Goal: Navigation & Orientation: Find specific page/section

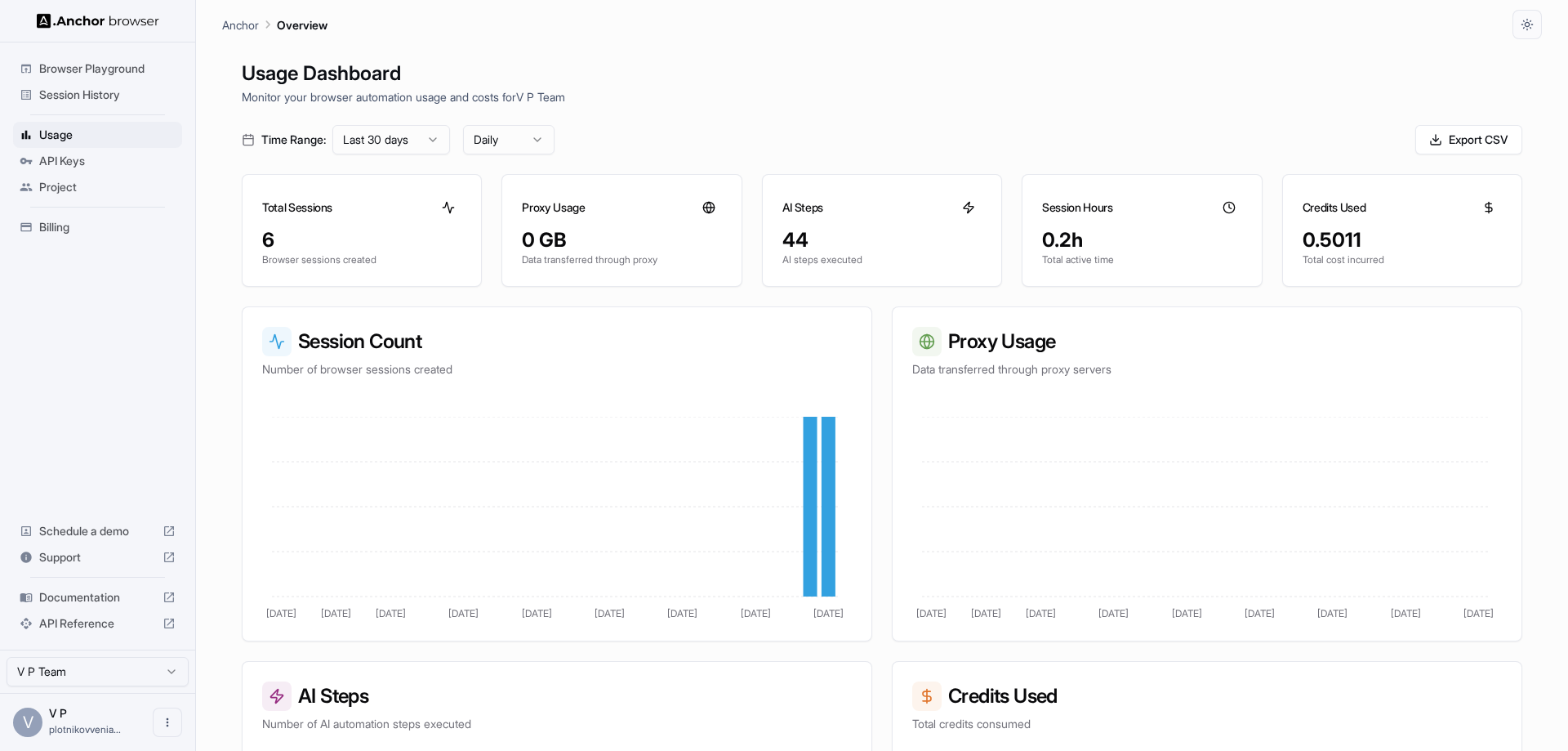
drag, startPoint x: 832, startPoint y: 63, endPoint x: 595, endPoint y: 29, distance: 239.4
click at [596, 29] on div "Anchor Overview" at bounding box center [881, 20] width 1320 height 39
drag, startPoint x: 128, startPoint y: 365, endPoint x: 107, endPoint y: 304, distance: 64.5
click at [107, 304] on div "Browser Playground Session History Usage API Keys Project Billing Schedule a de…" at bounding box center [97, 346] width 195 height 607
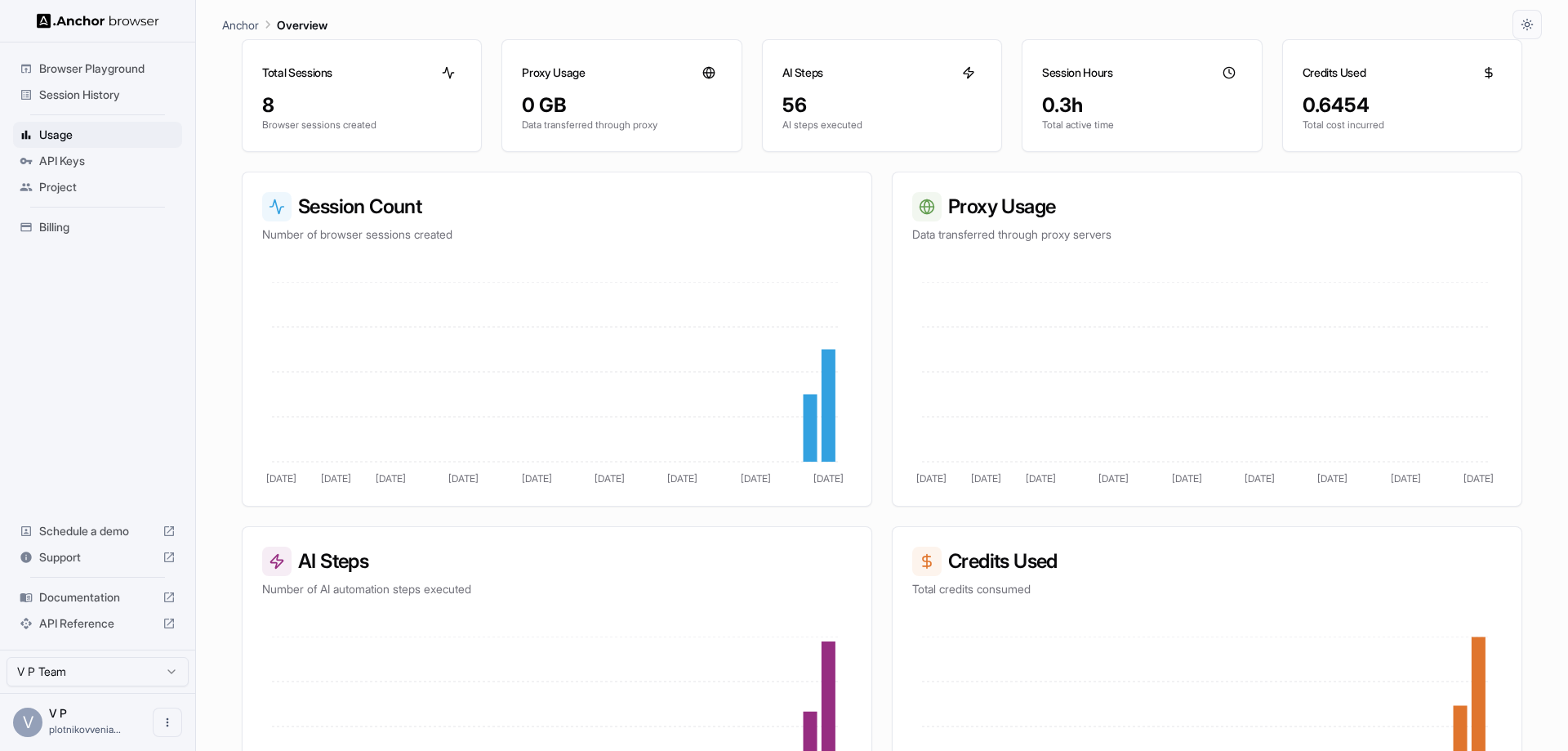
scroll to position [245, 0]
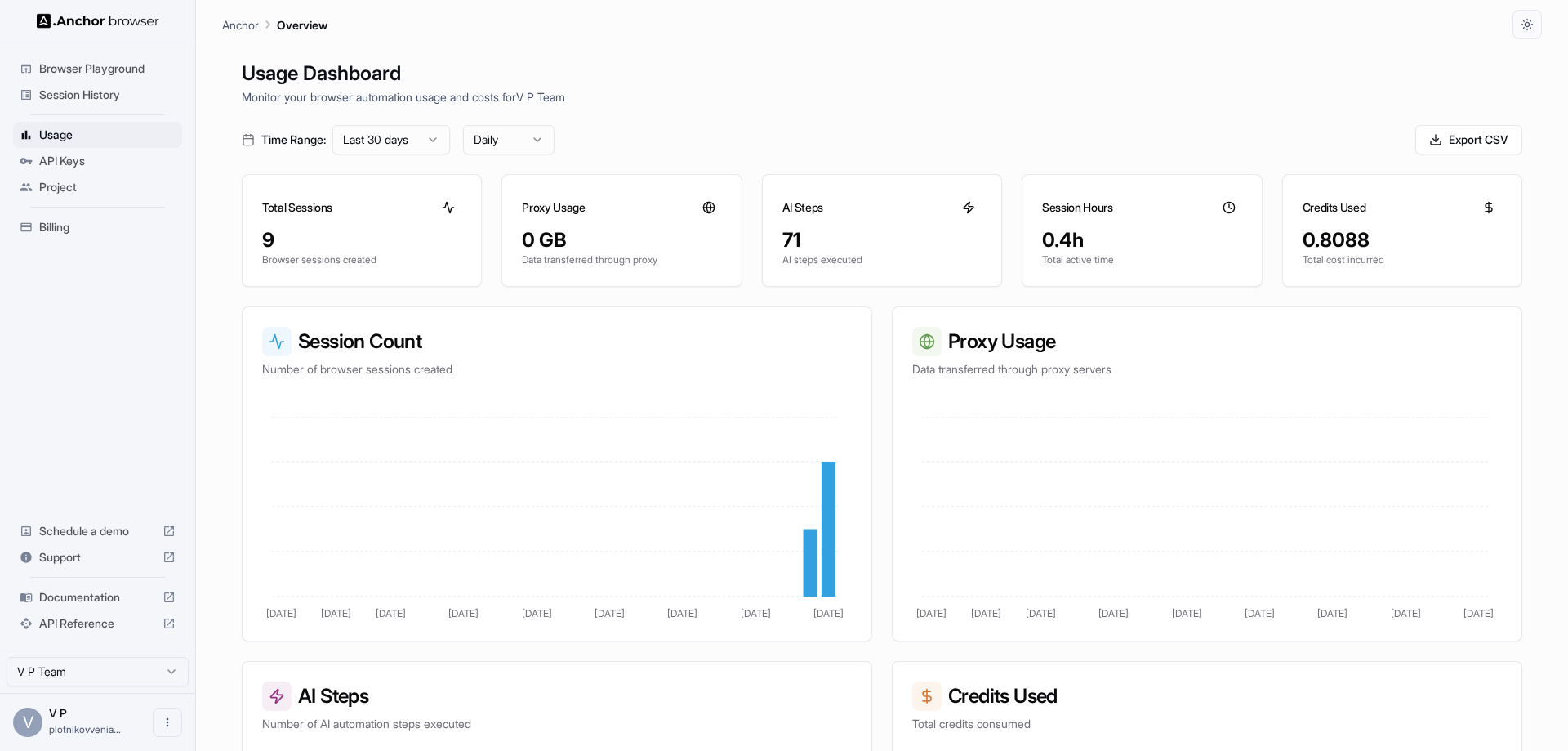
drag, startPoint x: 726, startPoint y: 89, endPoint x: 489, endPoint y: 52, distance: 239.9
click at [645, 29] on div "Anchor Overview" at bounding box center [881, 20] width 1320 height 39
click at [71, 190] on span "Project" at bounding box center [107, 188] width 136 height 17
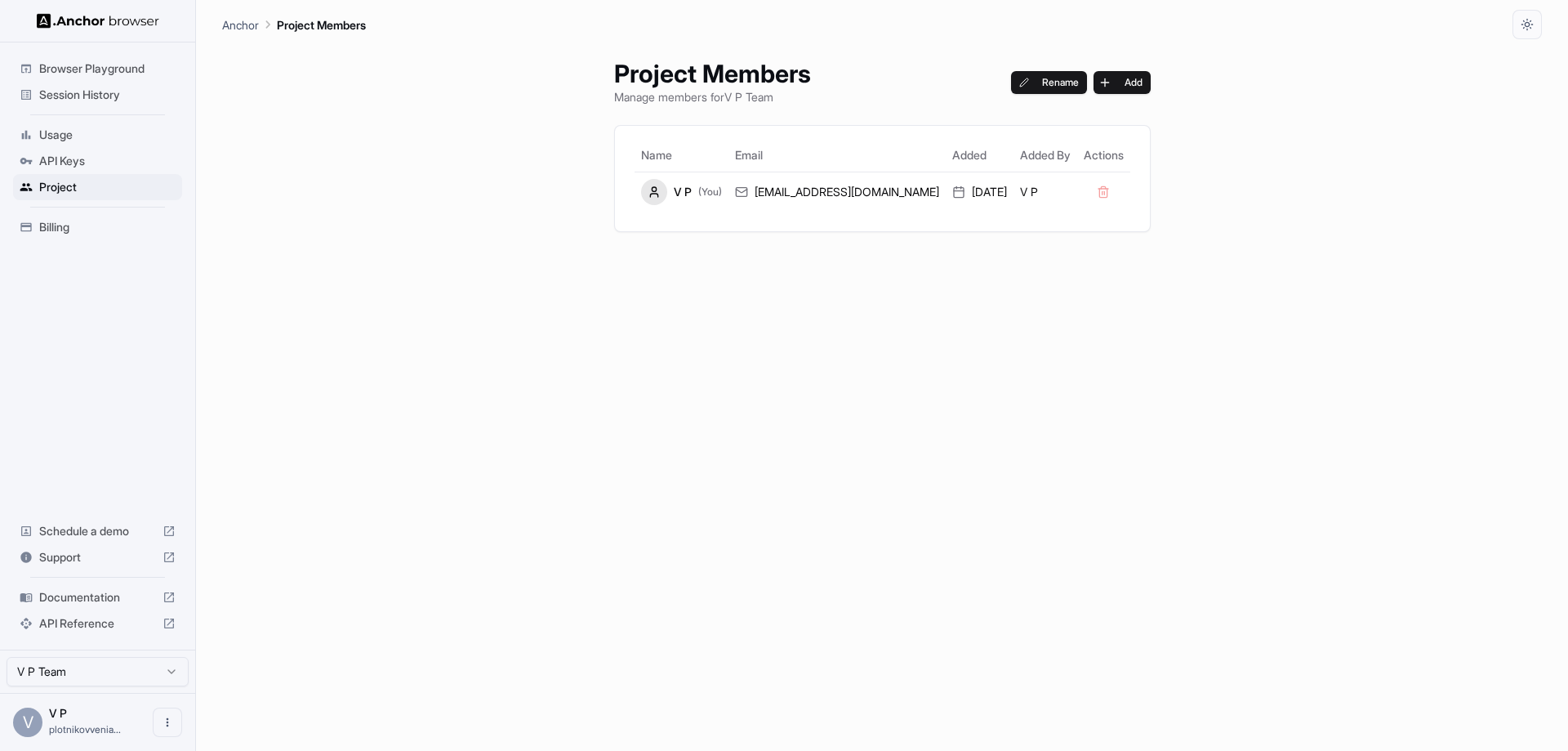
click at [79, 158] on span "API Keys" at bounding box center [107, 161] width 136 height 17
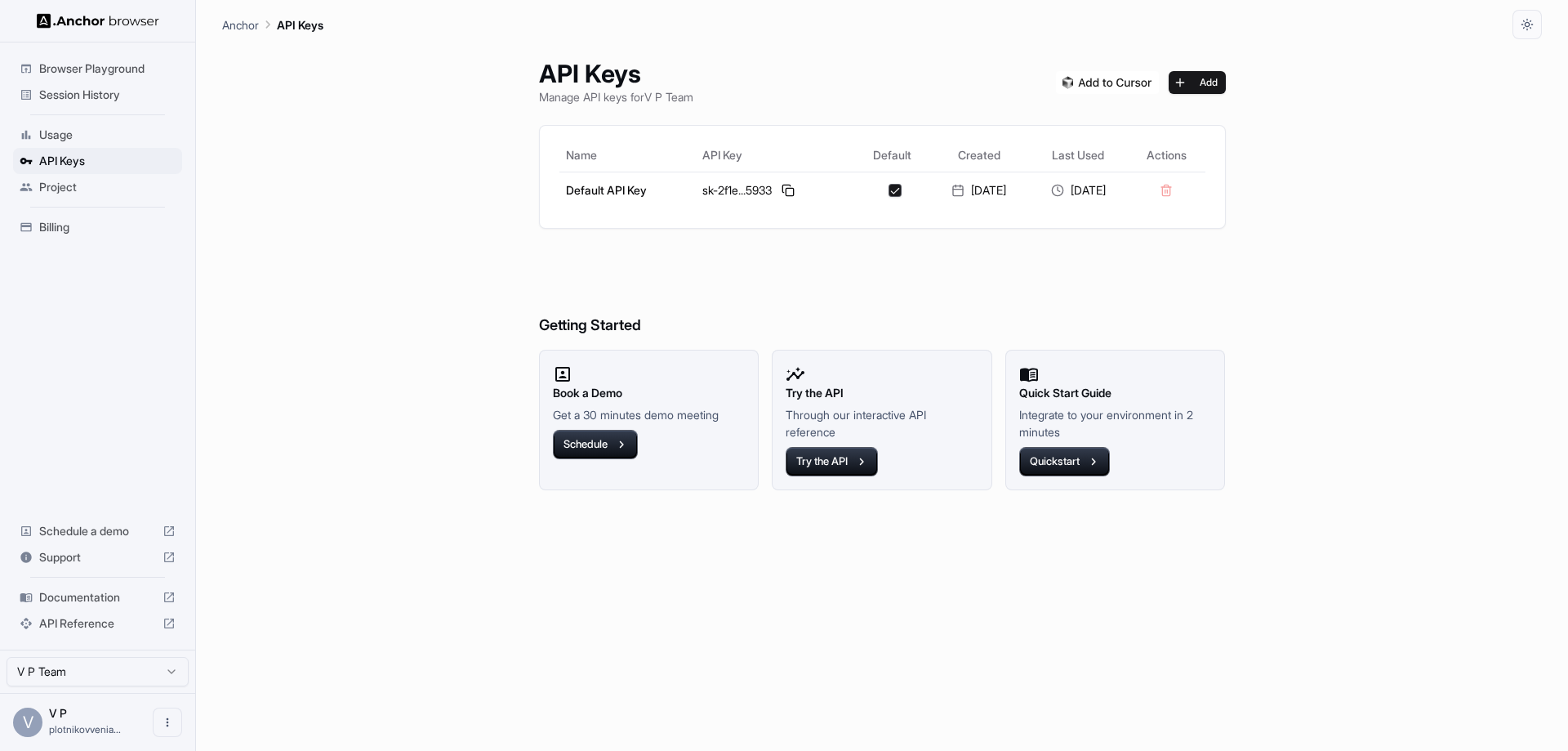
click at [47, 134] on span "Usage" at bounding box center [107, 135] width 136 height 17
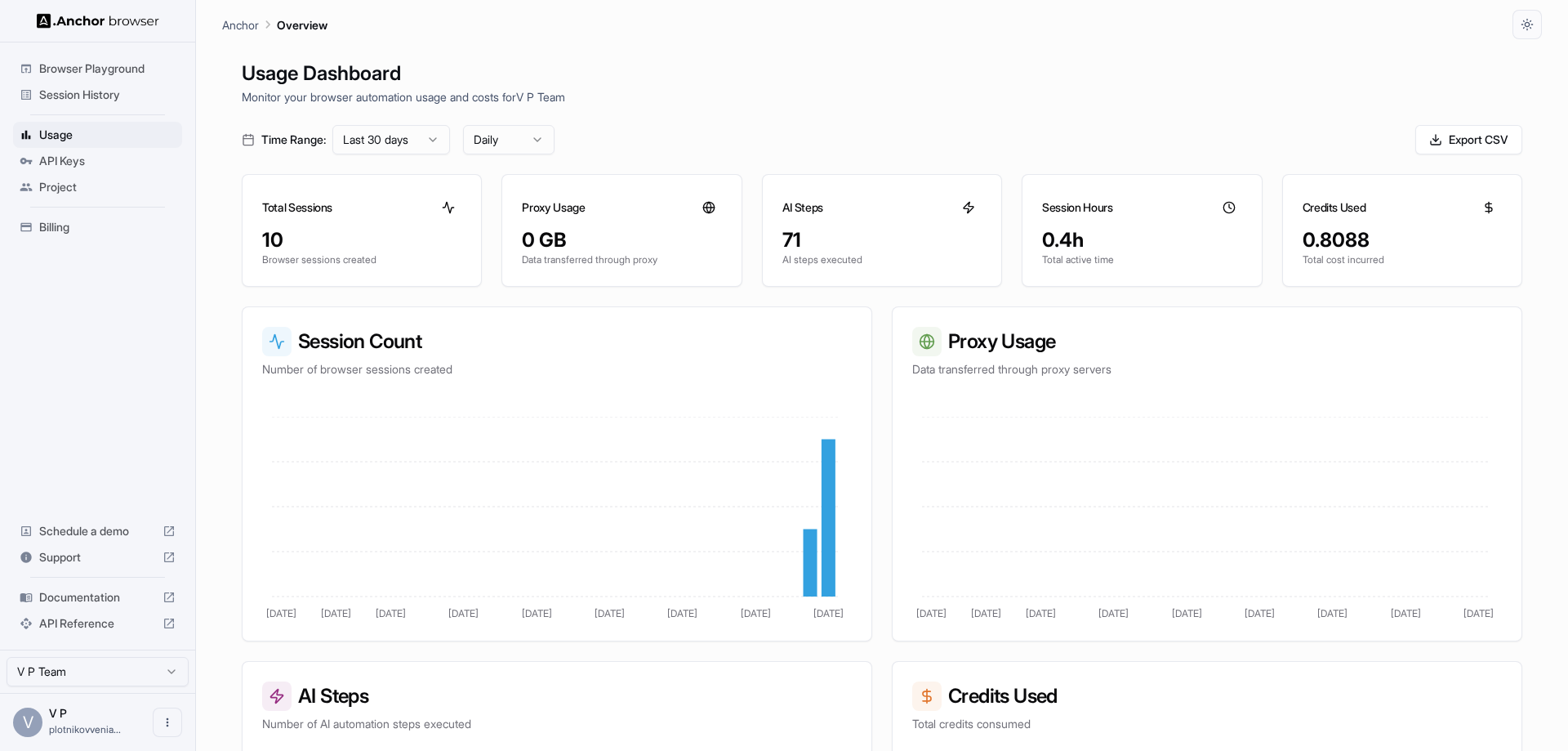
click at [120, 63] on span "Browser Playground" at bounding box center [107, 69] width 136 height 17
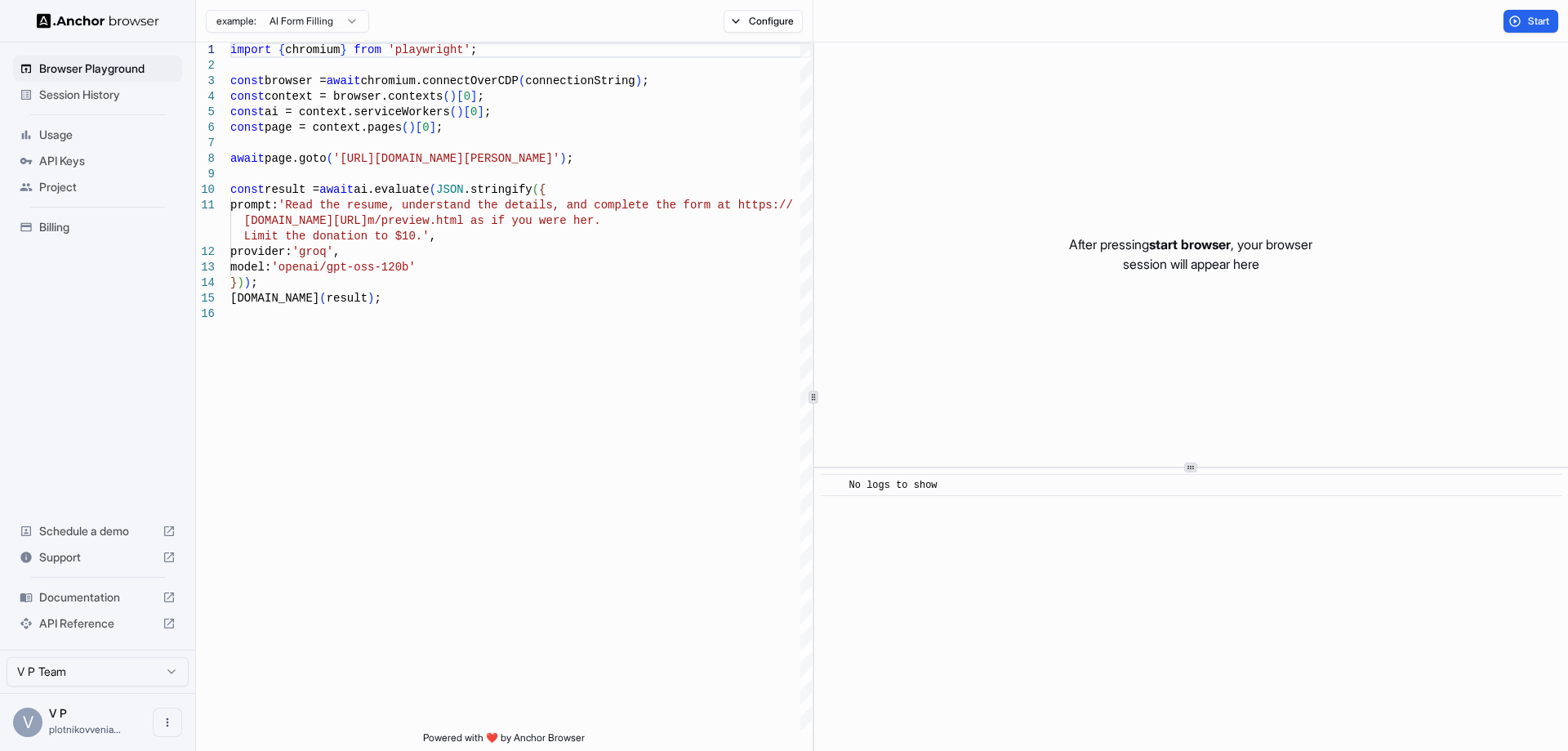
click at [98, 100] on span "Session History" at bounding box center [107, 95] width 136 height 17
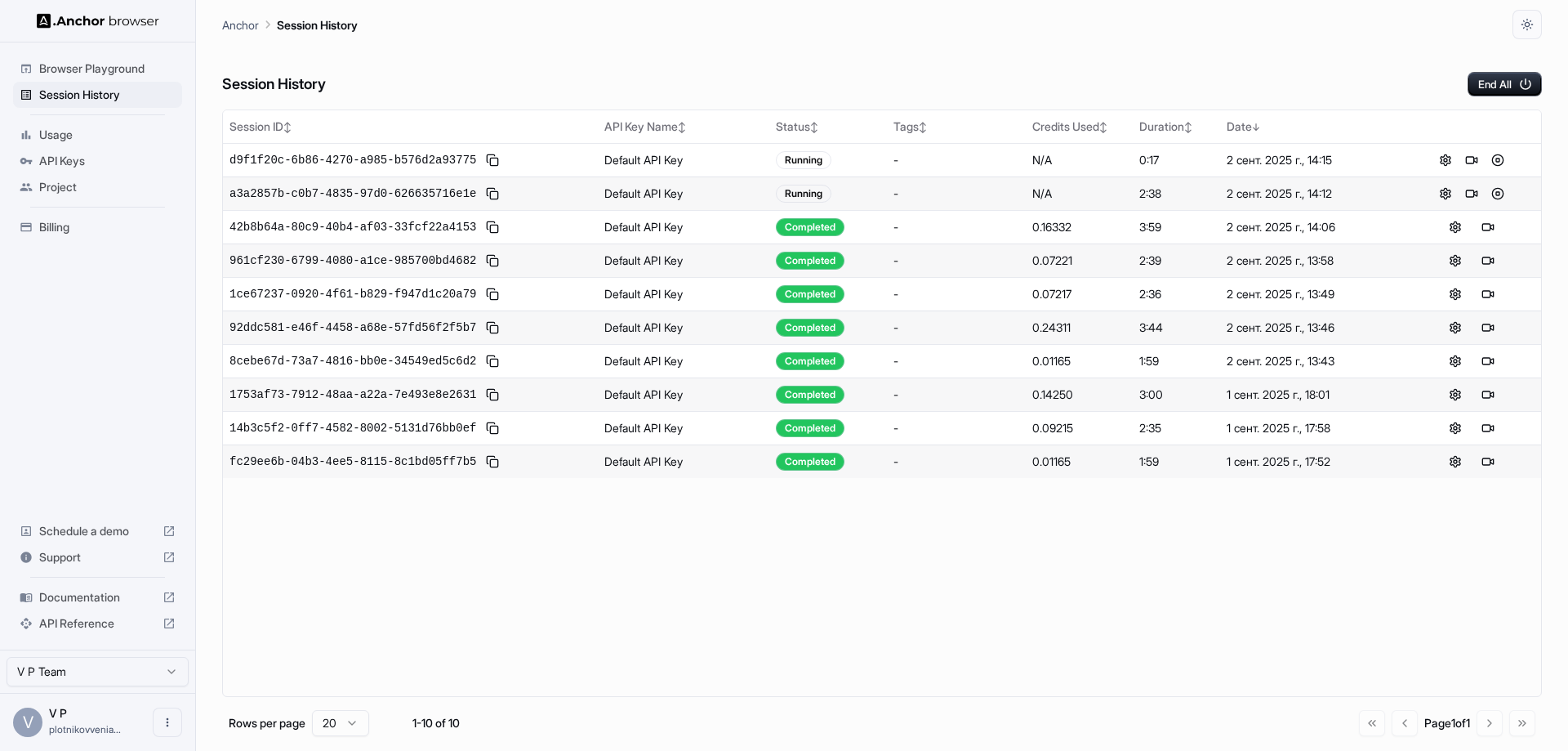
click at [438, 196] on span "a3a2857b-c0b7-4835-97d0-626635716e1e" at bounding box center [353, 194] width 246 height 17
click at [675, 194] on td "Default API Key" at bounding box center [684, 193] width 172 height 34
click at [798, 191] on div "Running" at bounding box center [804, 193] width 56 height 18
click at [1451, 192] on button at bounding box center [1445, 193] width 20 height 20
click at [1444, 194] on button at bounding box center [1445, 193] width 20 height 20
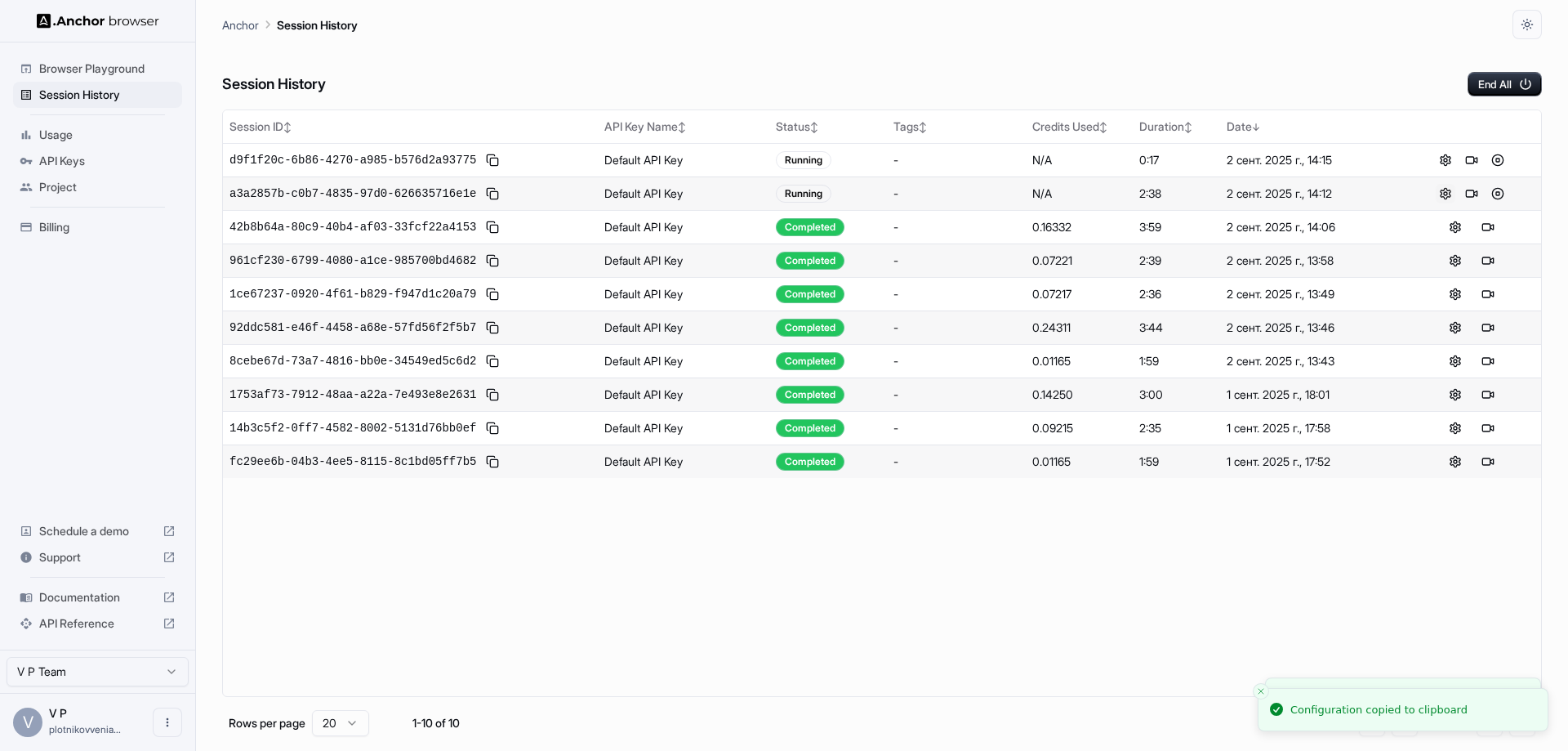
click at [1444, 194] on button at bounding box center [1445, 193] width 20 height 20
click at [1472, 200] on button at bounding box center [1471, 193] width 20 height 20
click at [1496, 161] on button at bounding box center [1497, 160] width 20 height 20
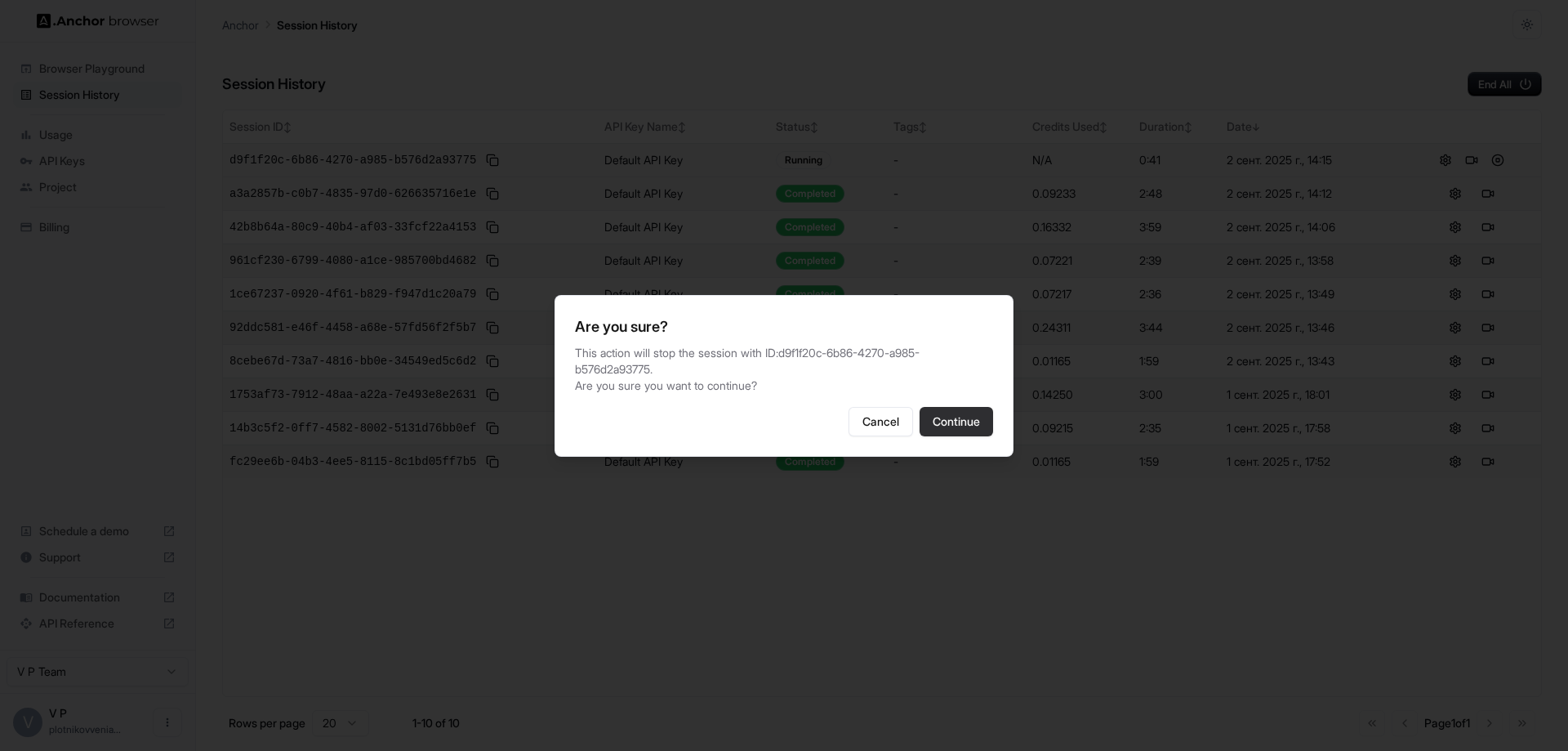
click at [963, 425] on button "Continue" at bounding box center [956, 422] width 74 height 30
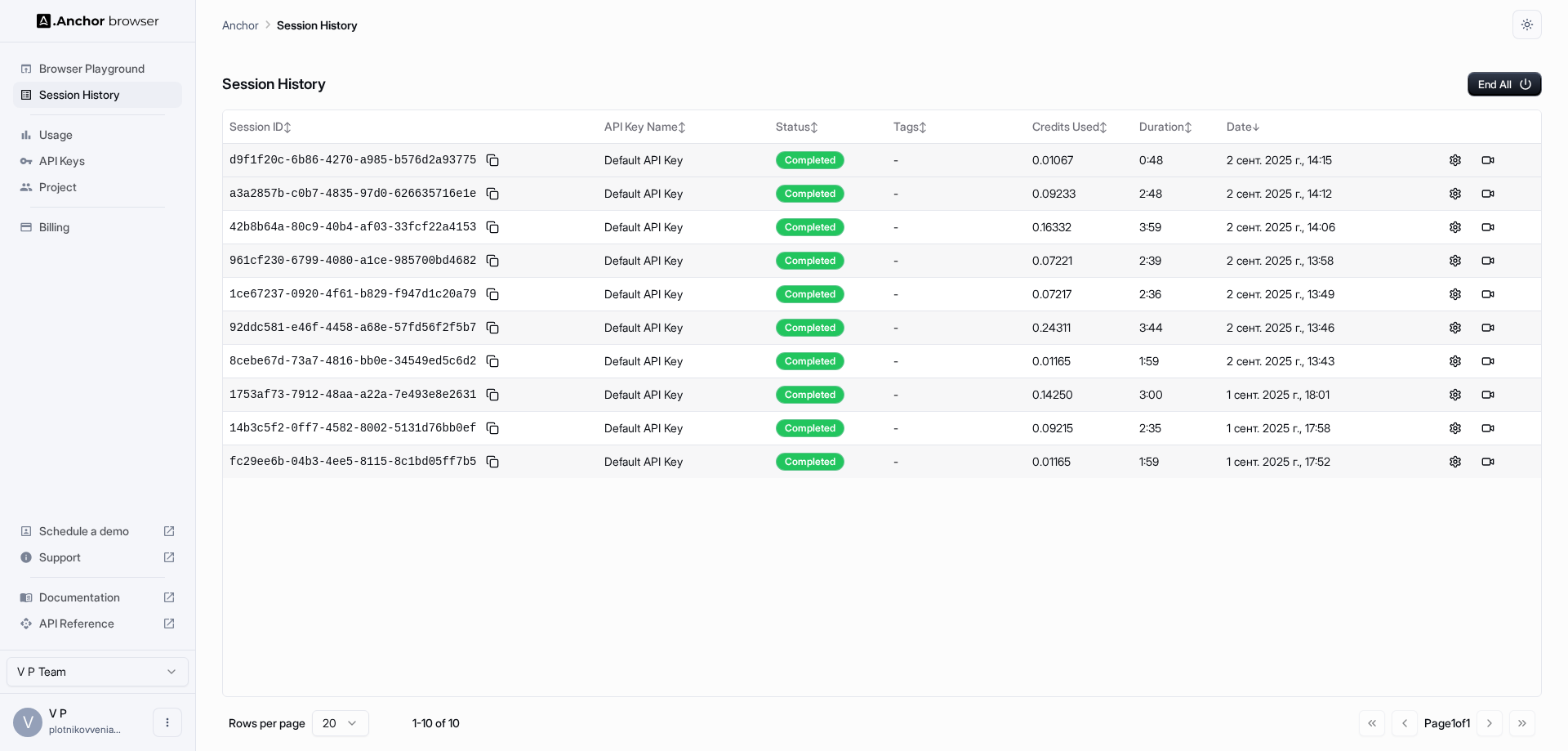
drag, startPoint x: 847, startPoint y: 56, endPoint x: 629, endPoint y: 39, distance: 218.7
click at [639, 37] on div "Anchor Session History" at bounding box center [881, 20] width 1320 height 39
click at [62, 138] on span "Usage" at bounding box center [107, 135] width 136 height 17
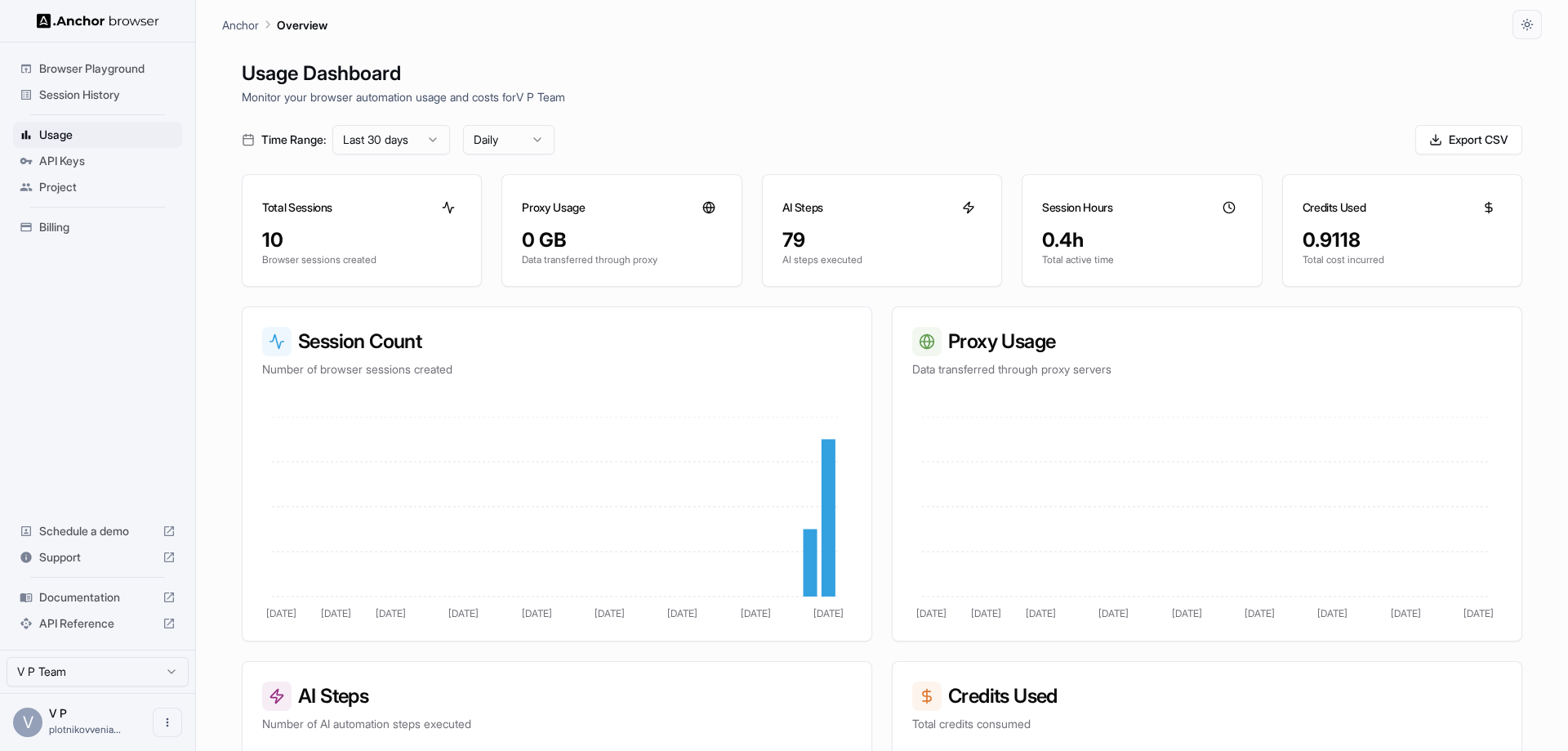
click at [100, 80] on div "Browser Playground" at bounding box center [97, 69] width 169 height 26
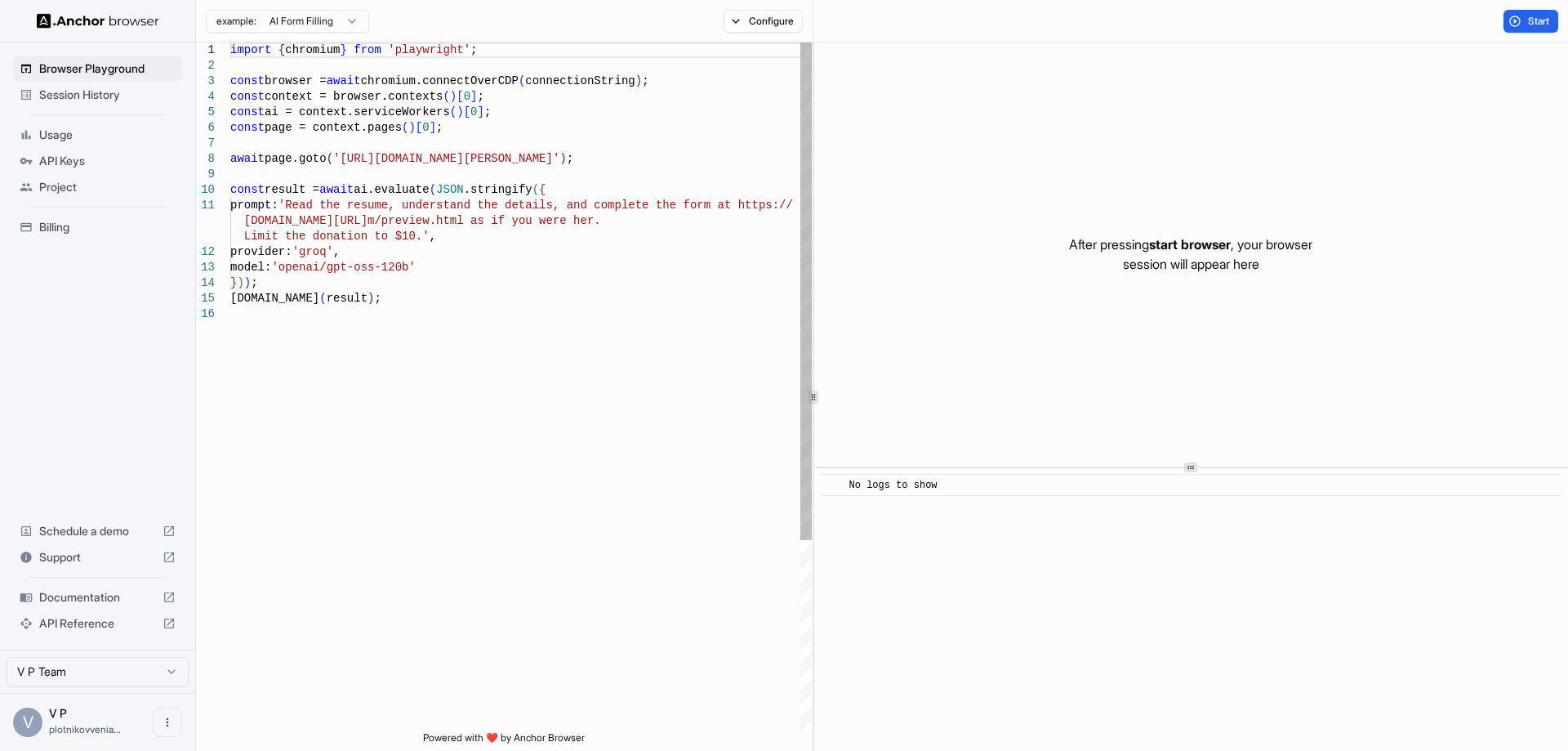
click at [104, 101] on span "Session History" at bounding box center [107, 95] width 136 height 17
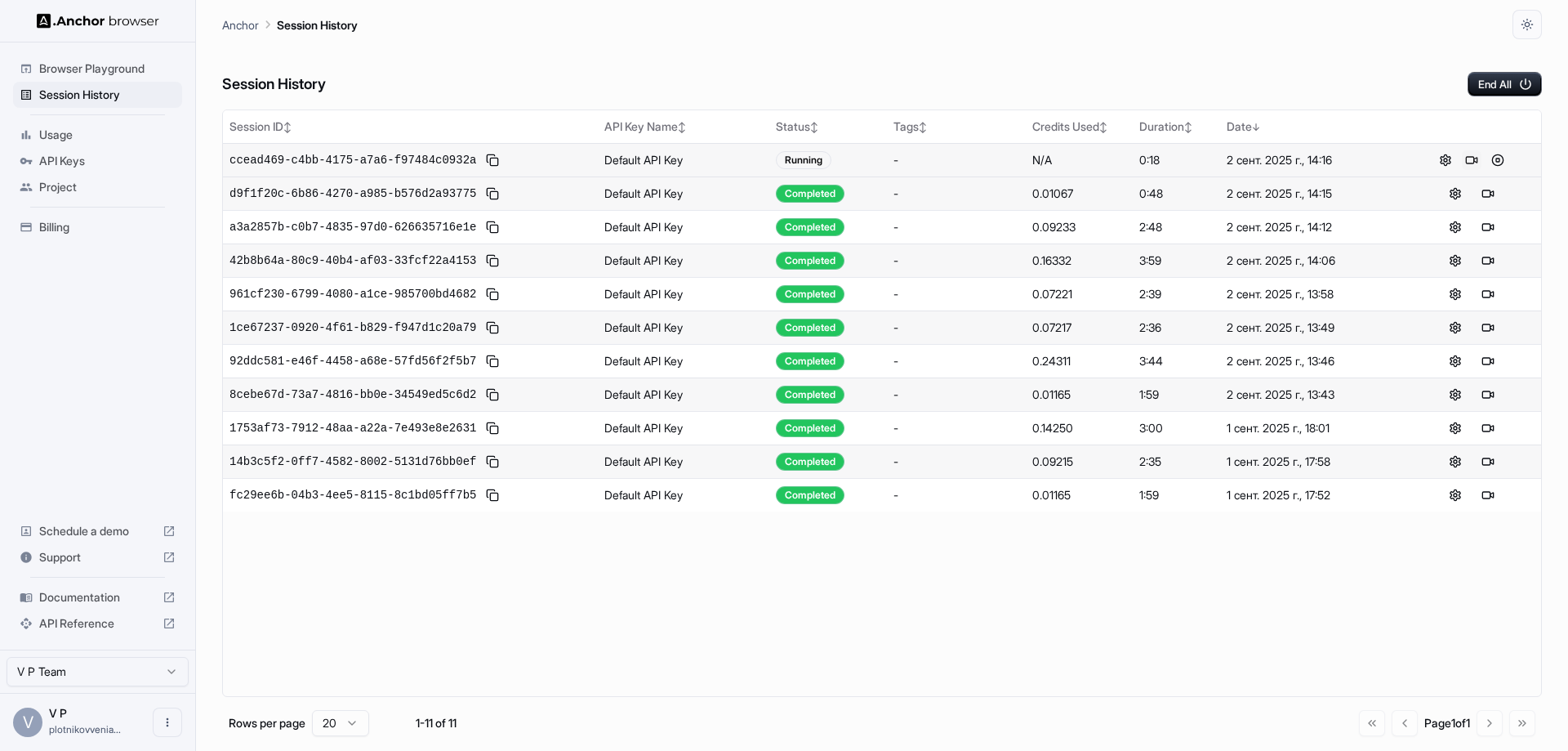
click at [1466, 156] on button at bounding box center [1471, 160] width 20 height 20
click at [54, 129] on span "Usage" at bounding box center [107, 135] width 136 height 17
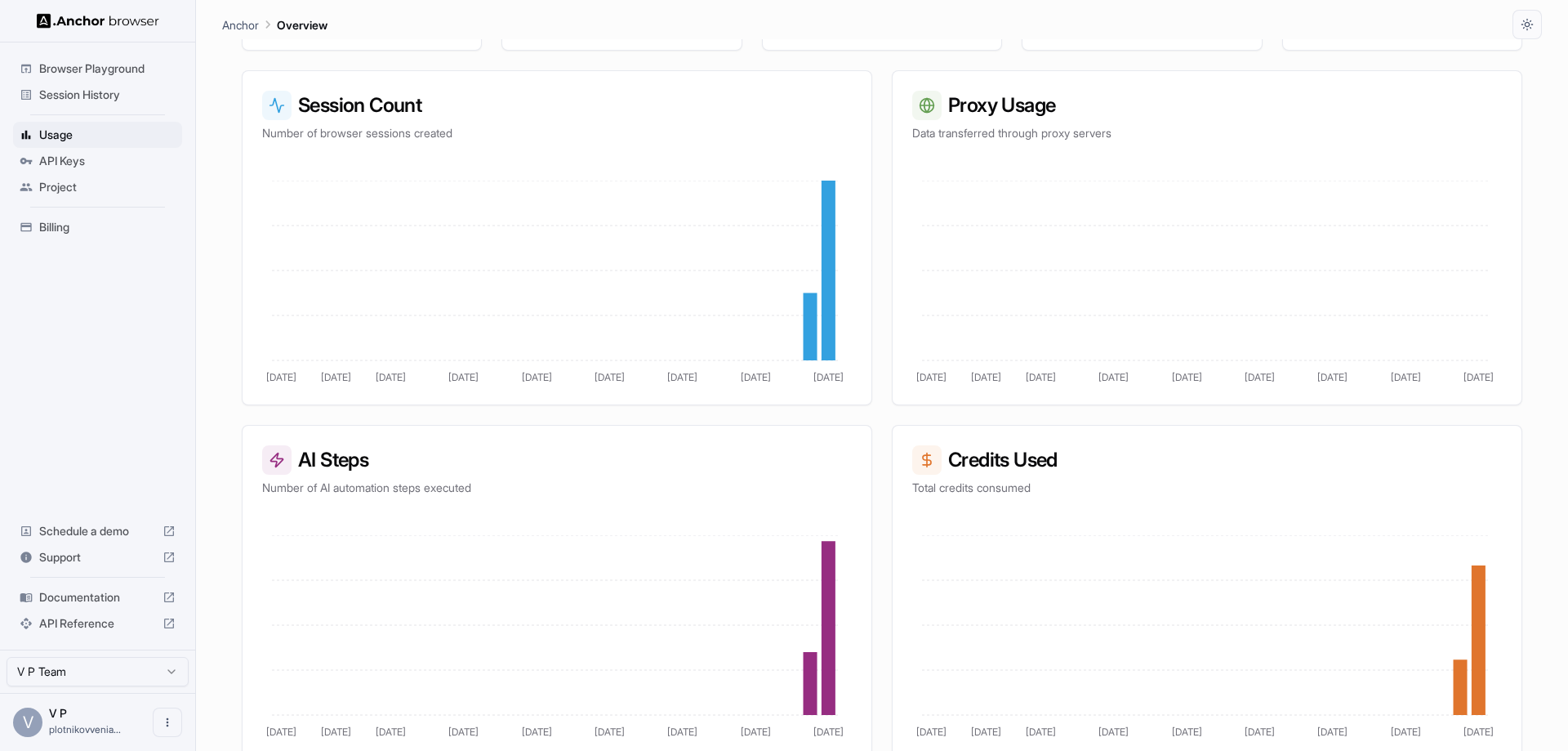
scroll to position [245, 0]
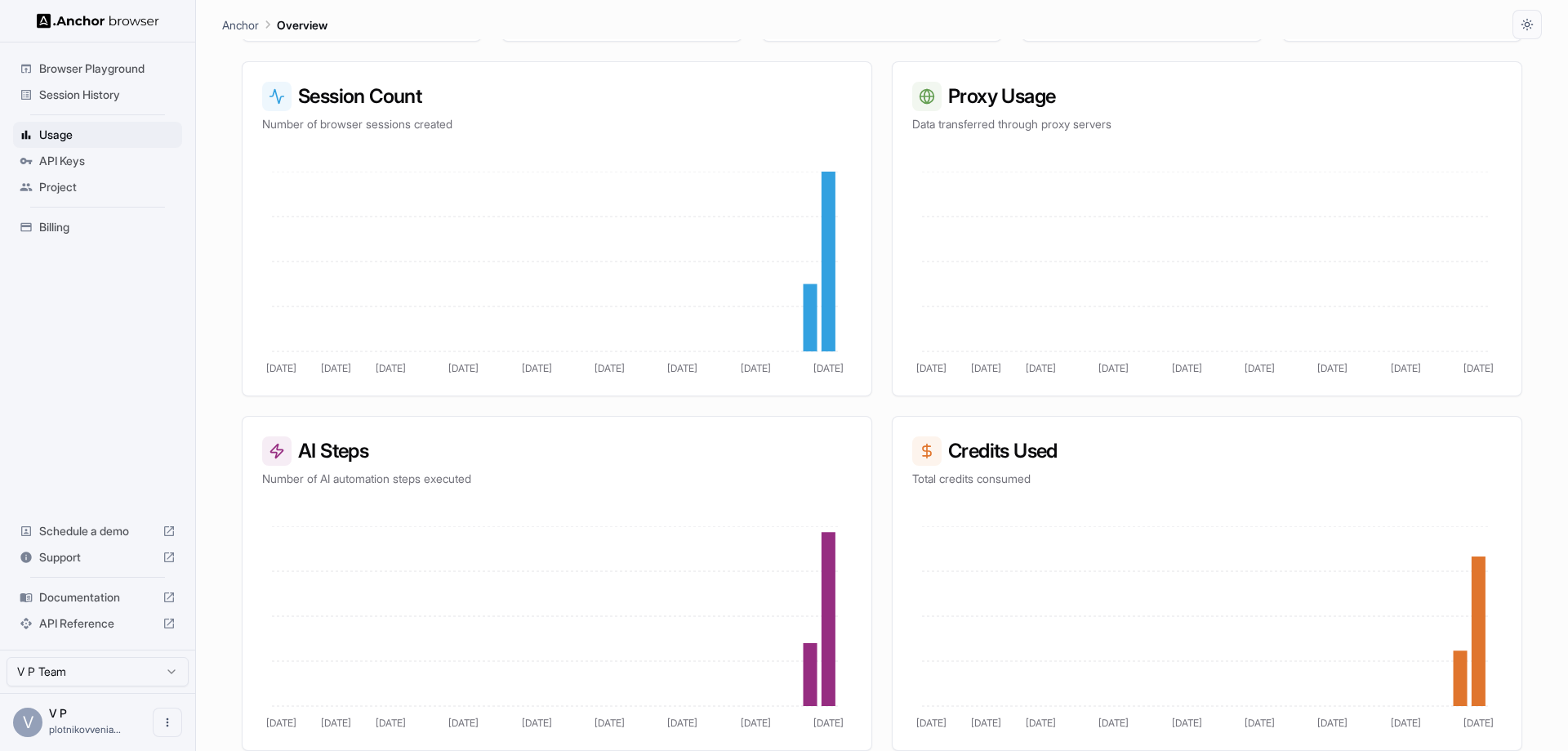
click at [62, 89] on span "Session History" at bounding box center [107, 95] width 136 height 17
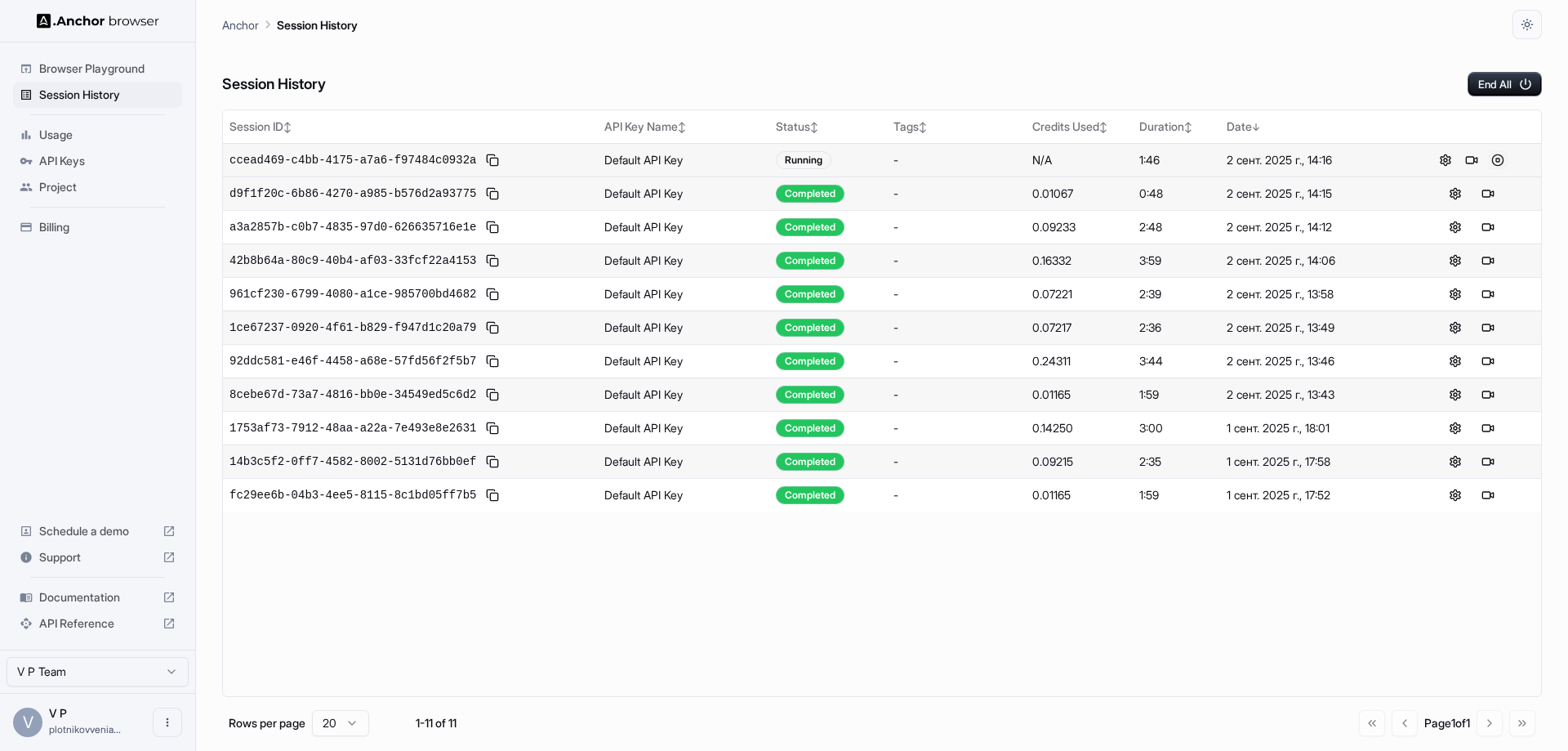
click at [1499, 164] on button at bounding box center [1497, 160] width 20 height 20
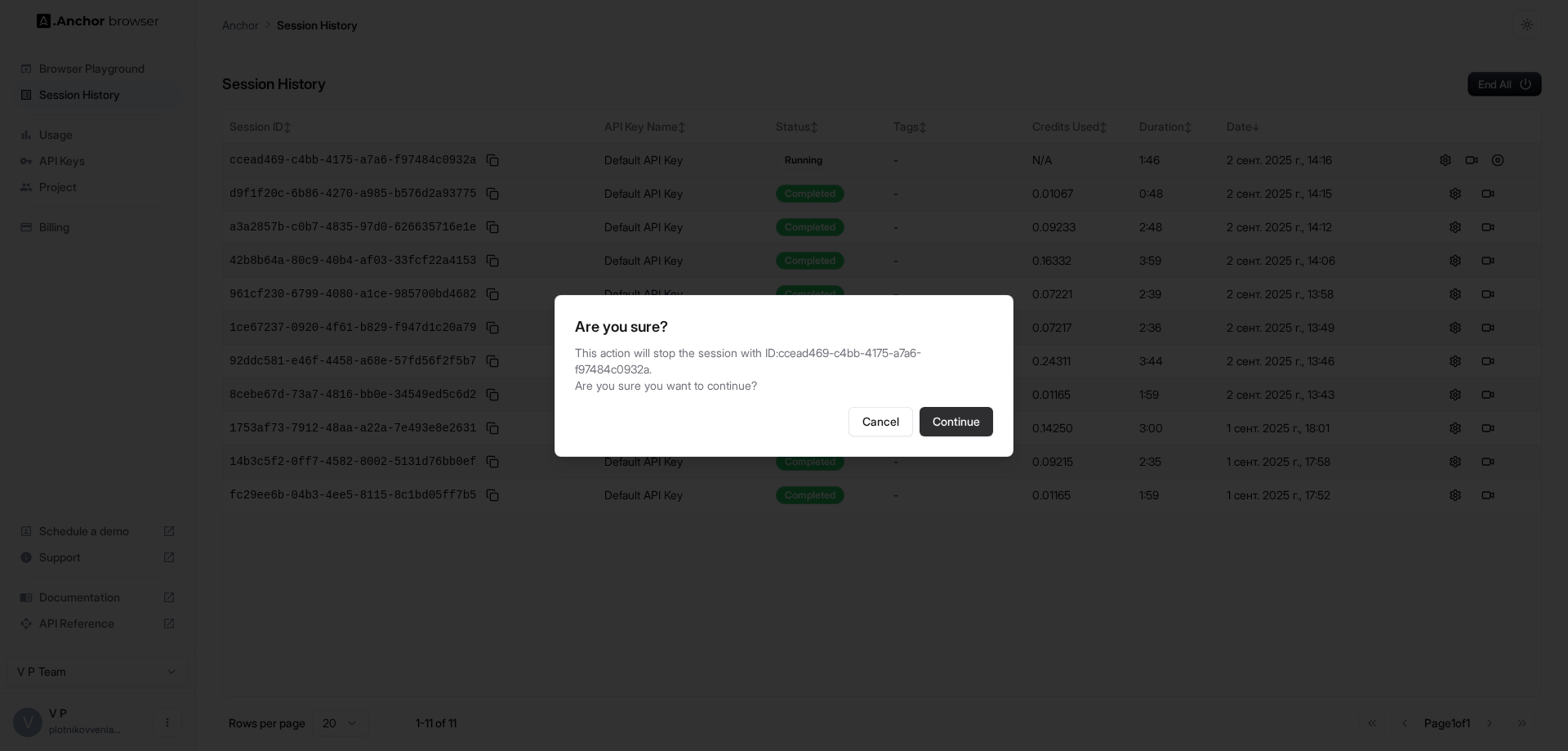
click at [945, 424] on button "Continue" at bounding box center [956, 422] width 74 height 30
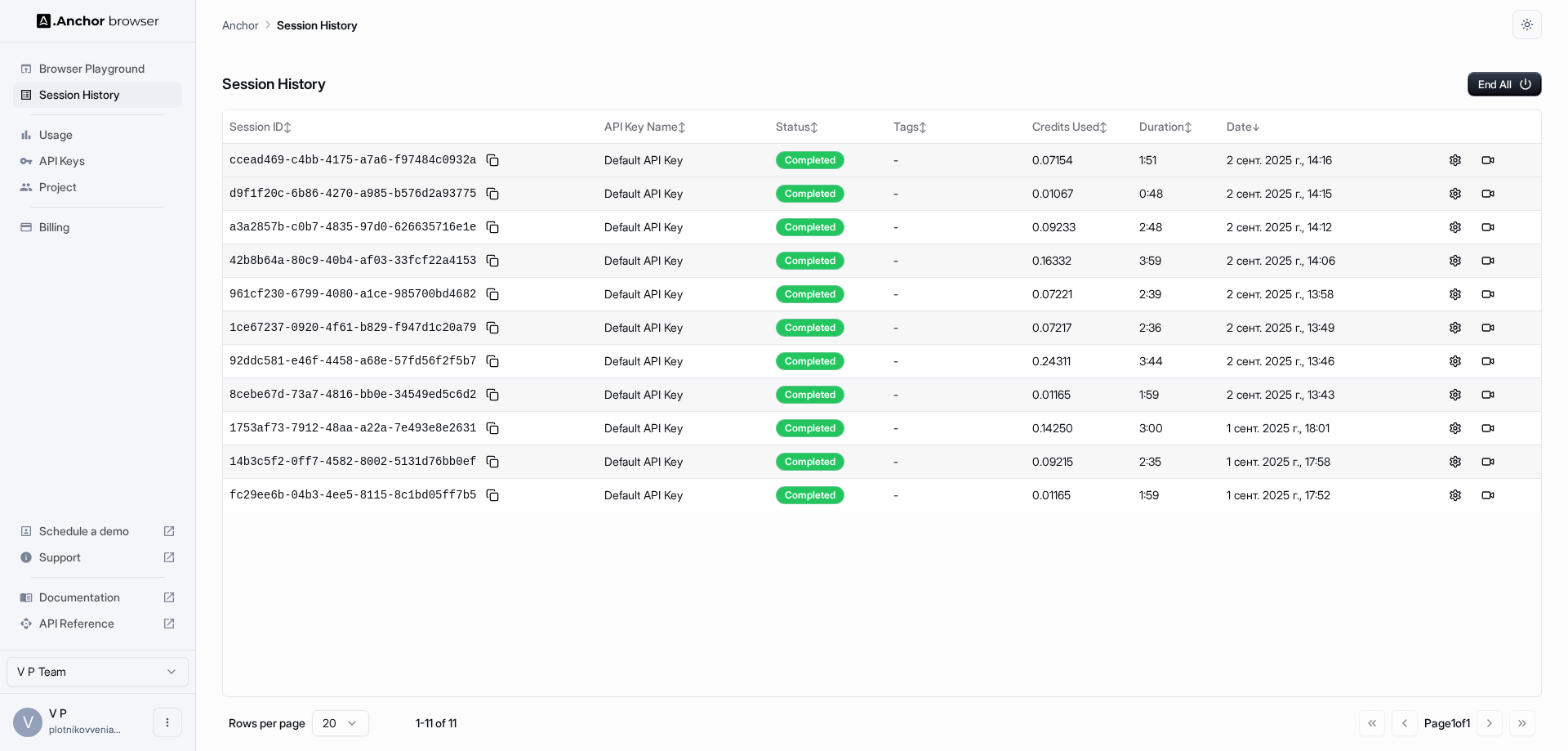
click at [56, 133] on span "Usage" at bounding box center [107, 135] width 136 height 17
